Goal: Check status: Check status

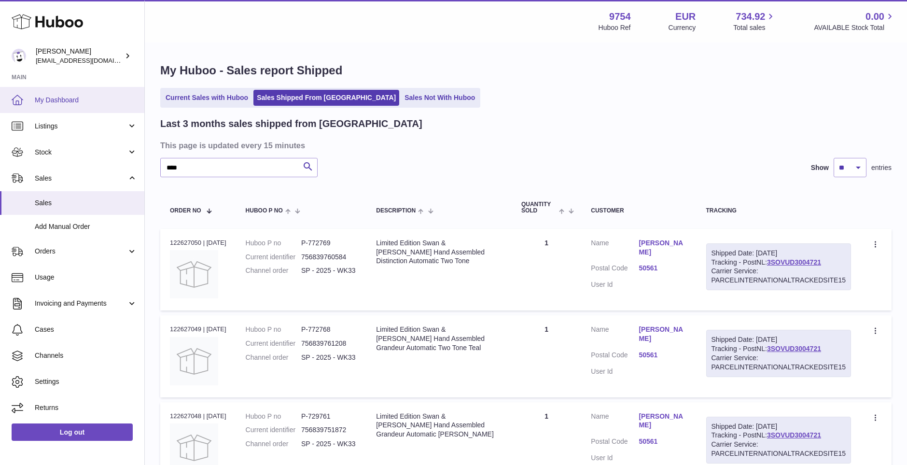
click at [42, 98] on span "My Dashboard" at bounding box center [86, 100] width 102 height 9
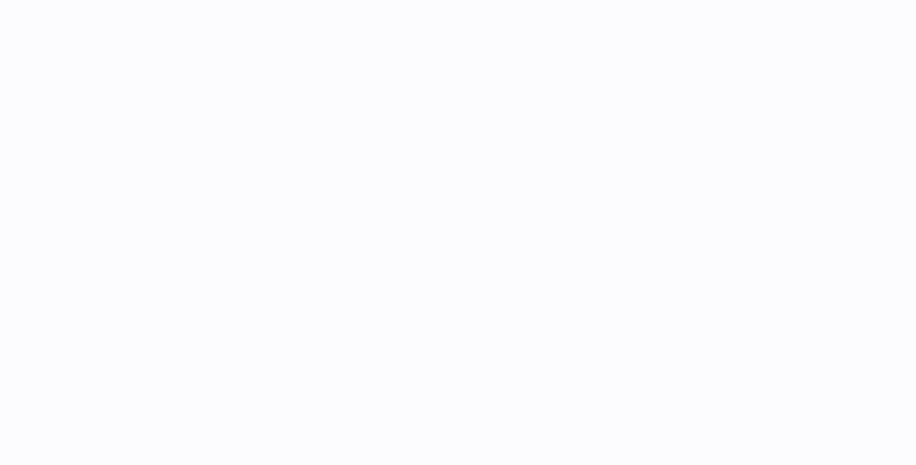
drag, startPoint x: 0, startPoint y: 0, endPoint x: 65, endPoint y: 101, distance: 120.5
click at [65, 101] on div at bounding box center [458, 232] width 916 height 465
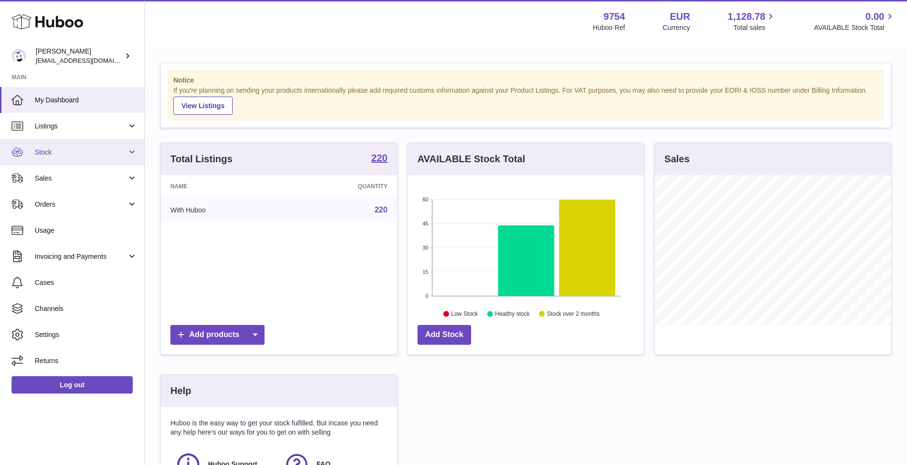
scroll to position [151, 236]
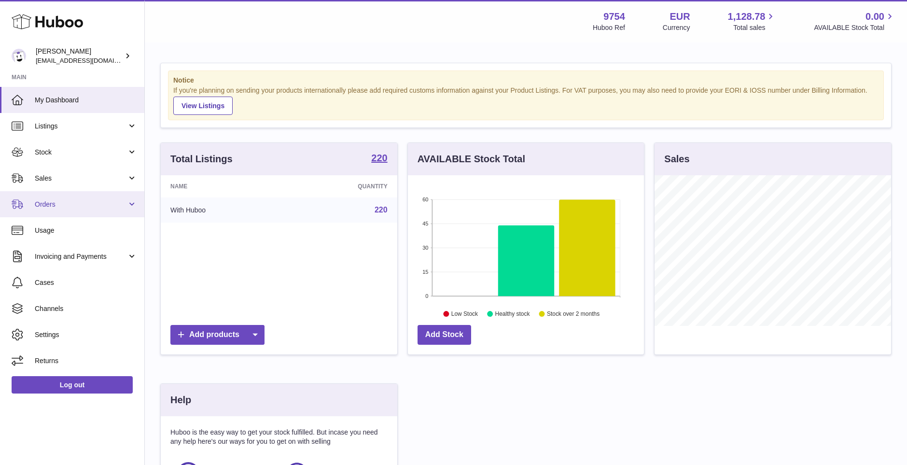
click at [49, 201] on span "Orders" at bounding box center [81, 204] width 92 height 9
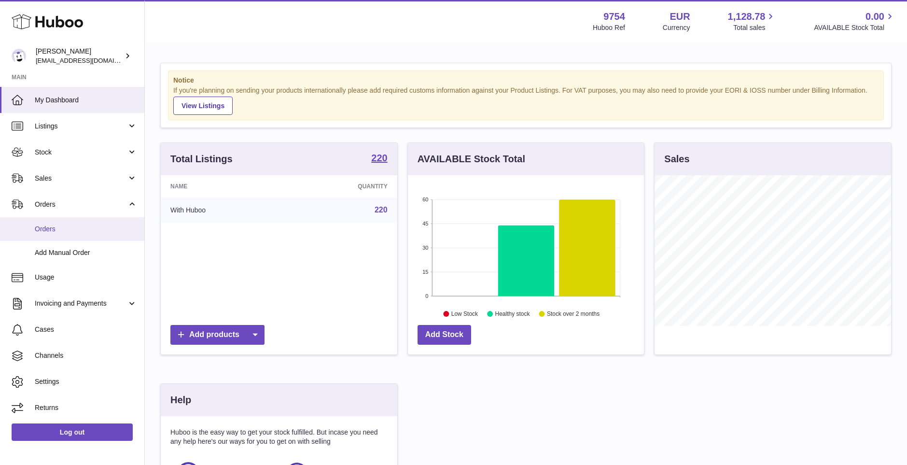
click at [53, 227] on span "Orders" at bounding box center [86, 228] width 102 height 9
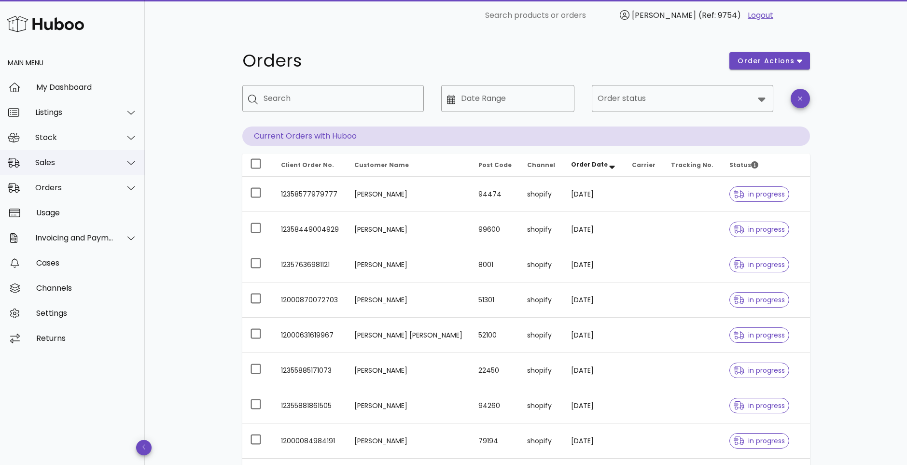
click at [50, 161] on div "Sales" at bounding box center [74, 162] width 79 height 9
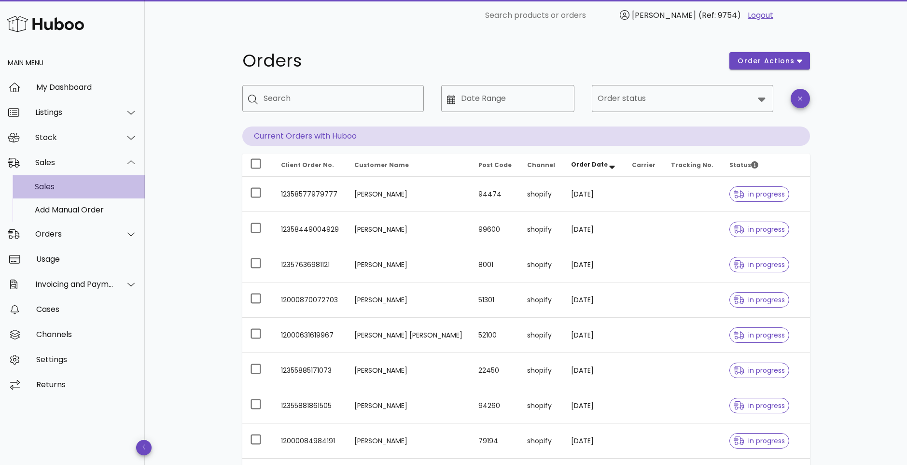
click at [52, 182] on div "Sales" at bounding box center [86, 186] width 102 height 9
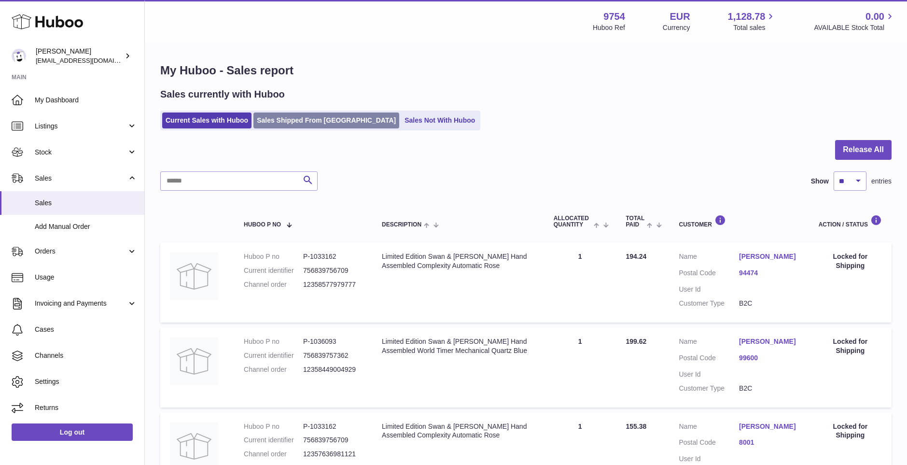
click at [315, 115] on link "Sales Shipped From [GEOGRAPHIC_DATA]" at bounding box center [326, 120] width 146 height 16
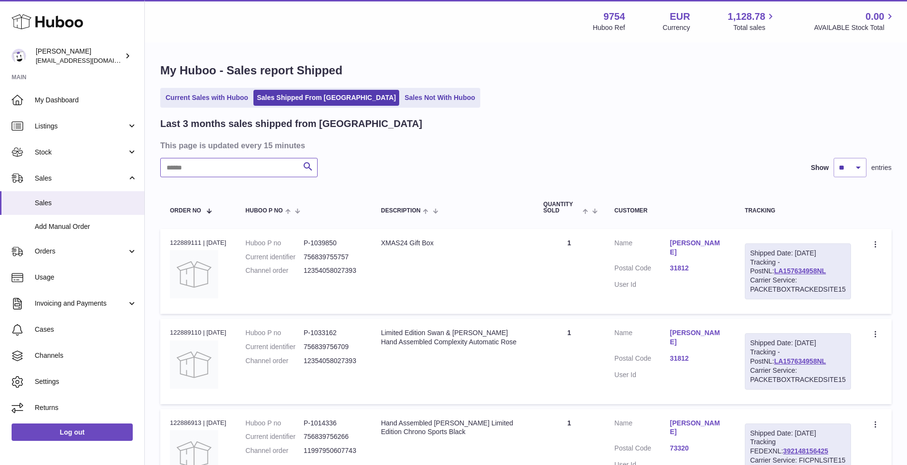
click at [244, 167] on input "text" at bounding box center [238, 167] width 157 height 19
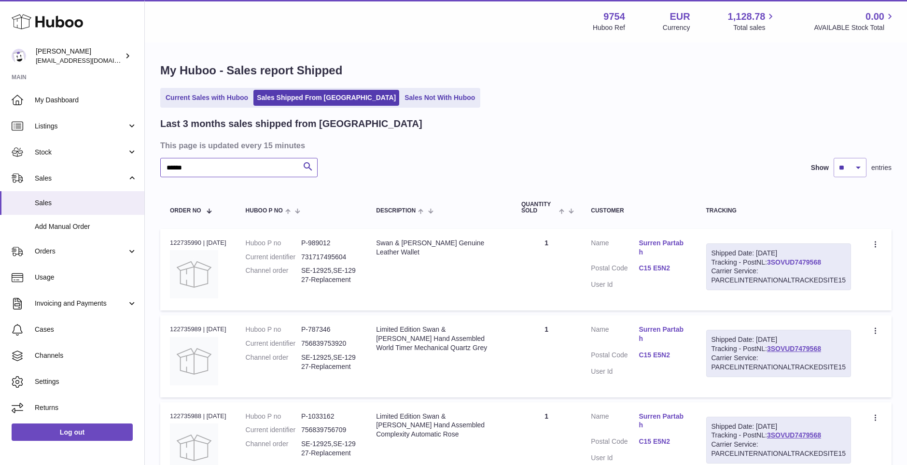
type input "******"
click at [808, 259] on link "3SOVUD7479568" at bounding box center [794, 262] width 54 height 8
